Goal: Information Seeking & Learning: Learn about a topic

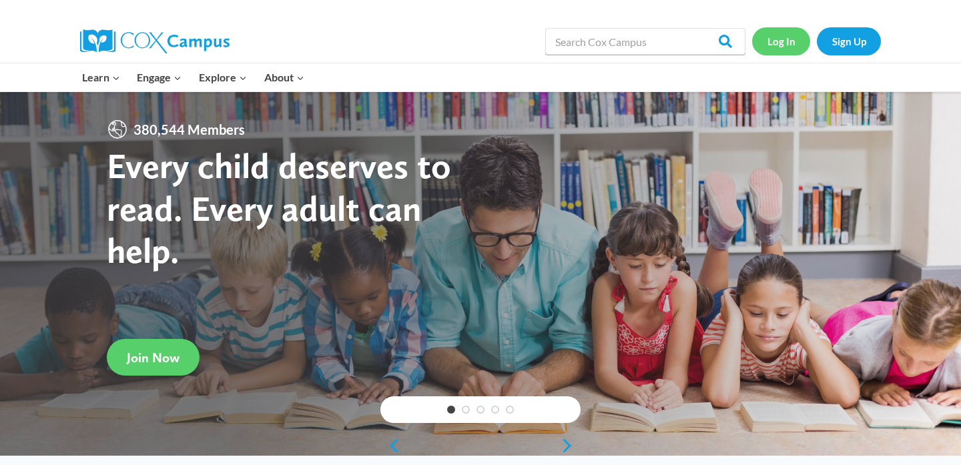
click at [770, 45] on link "Log In" at bounding box center [781, 40] width 58 height 27
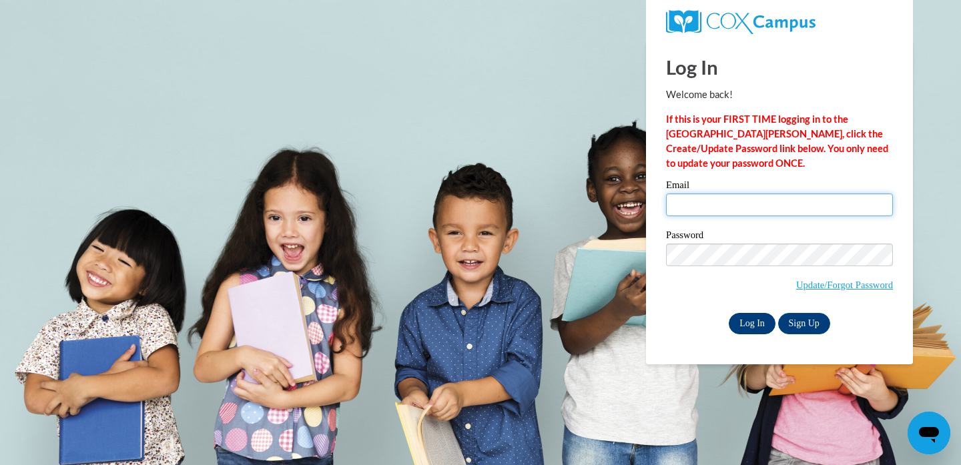
type input "sschoonove@waukesha.k12.wi.us"
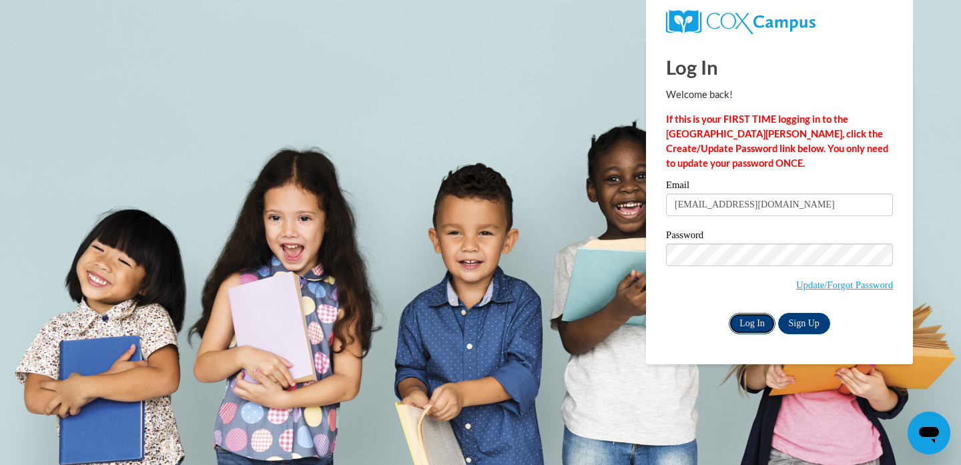
click at [747, 320] on input "Log In" at bounding box center [752, 323] width 47 height 21
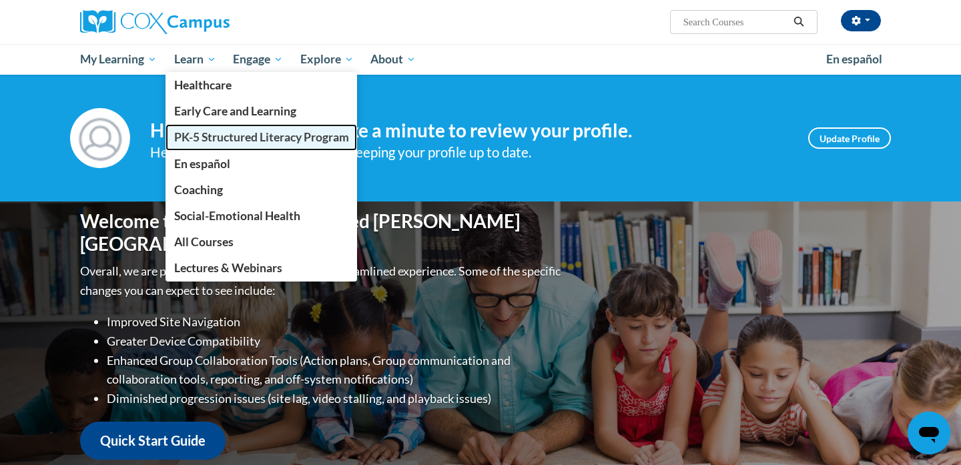
click at [197, 132] on span "PK-5 Structured Literacy Program" at bounding box center [261, 137] width 175 height 14
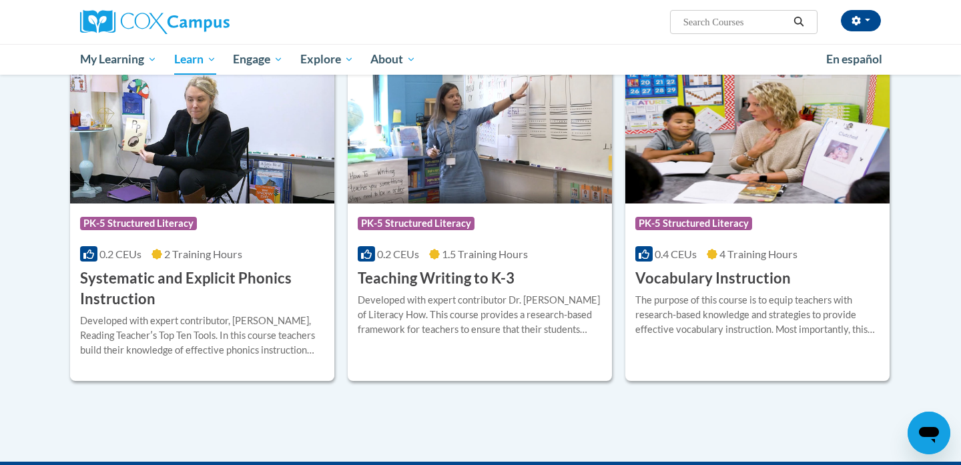
scroll to position [1452, 0]
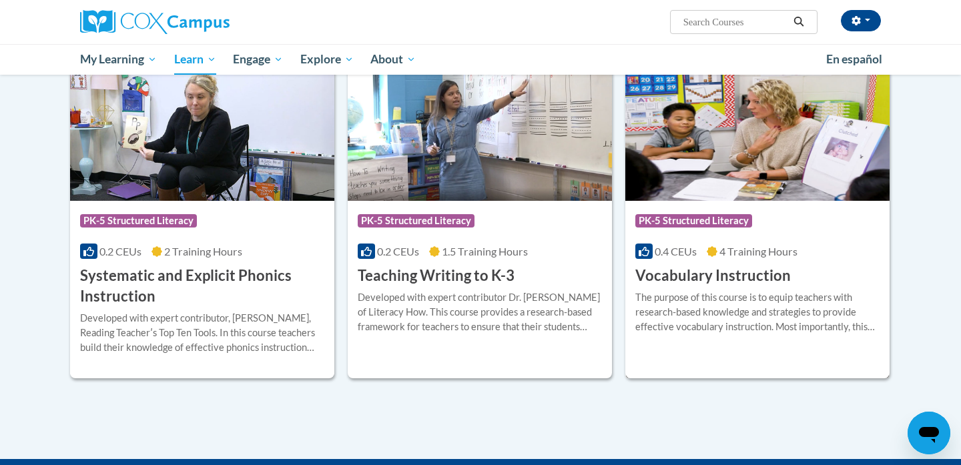
click at [716, 328] on div "The purpose of this course is to equip teachers with research-based knowledge a…" at bounding box center [758, 312] width 244 height 44
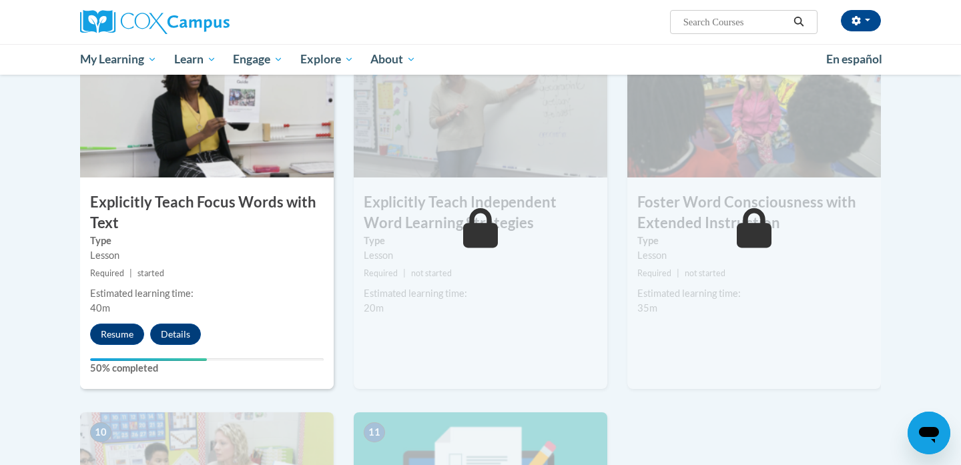
scroll to position [1040, 0]
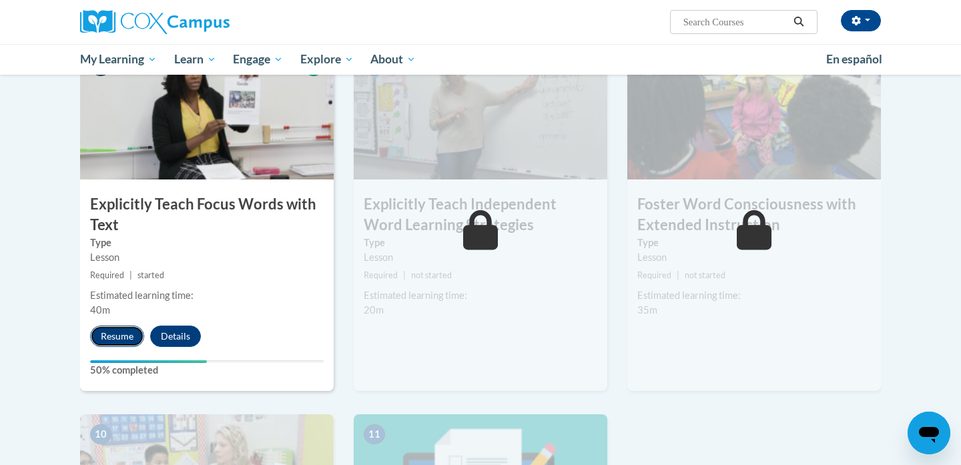
click at [128, 332] on button "Resume" at bounding box center [117, 336] width 54 height 21
